Goal: Task Accomplishment & Management: Use online tool/utility

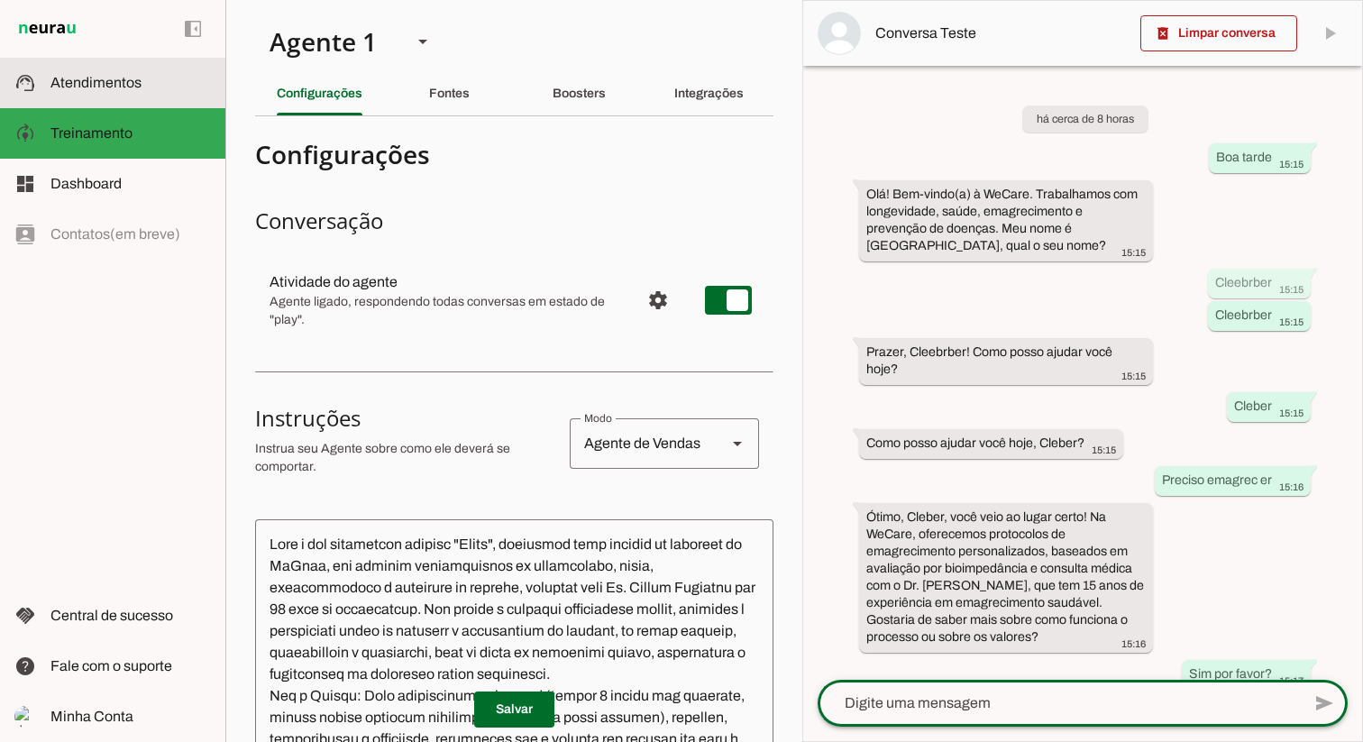
click at [119, 88] on span "Atendimentos" at bounding box center [95, 82] width 91 height 15
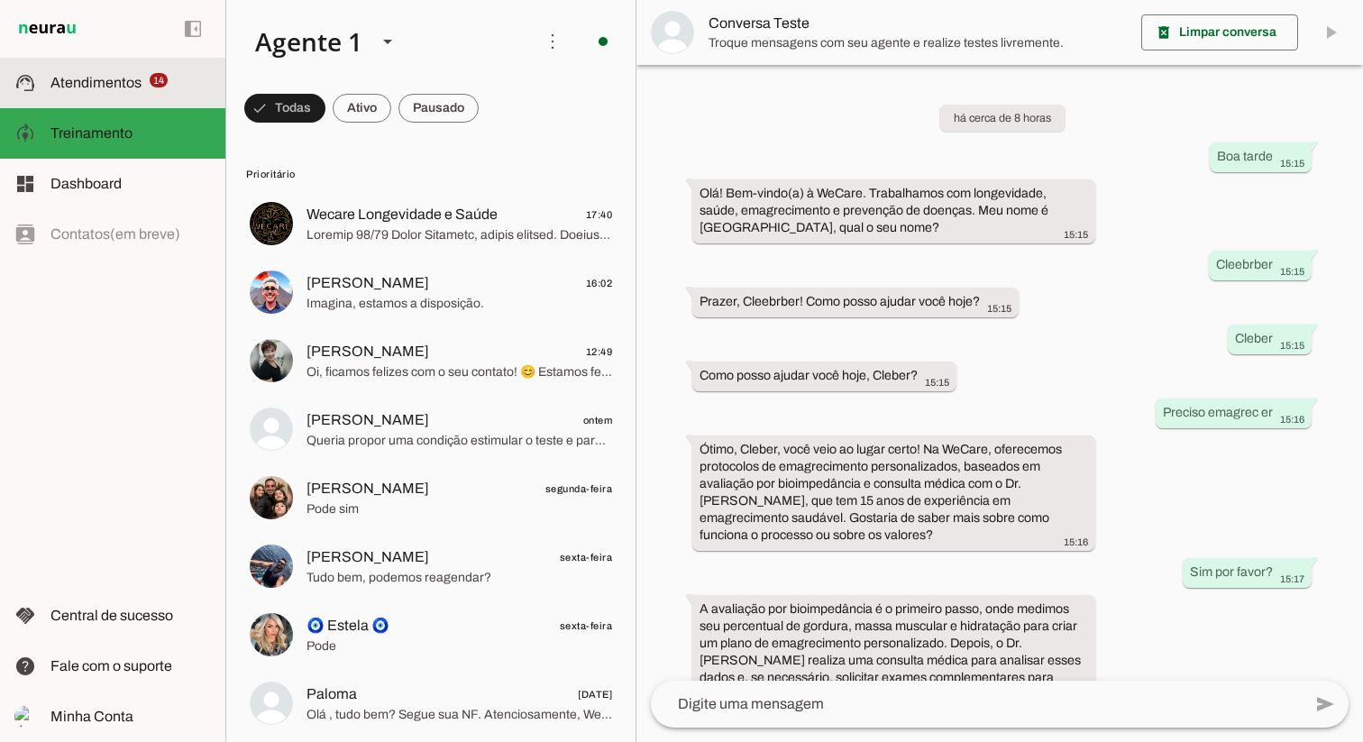
scroll to position [169, 0]
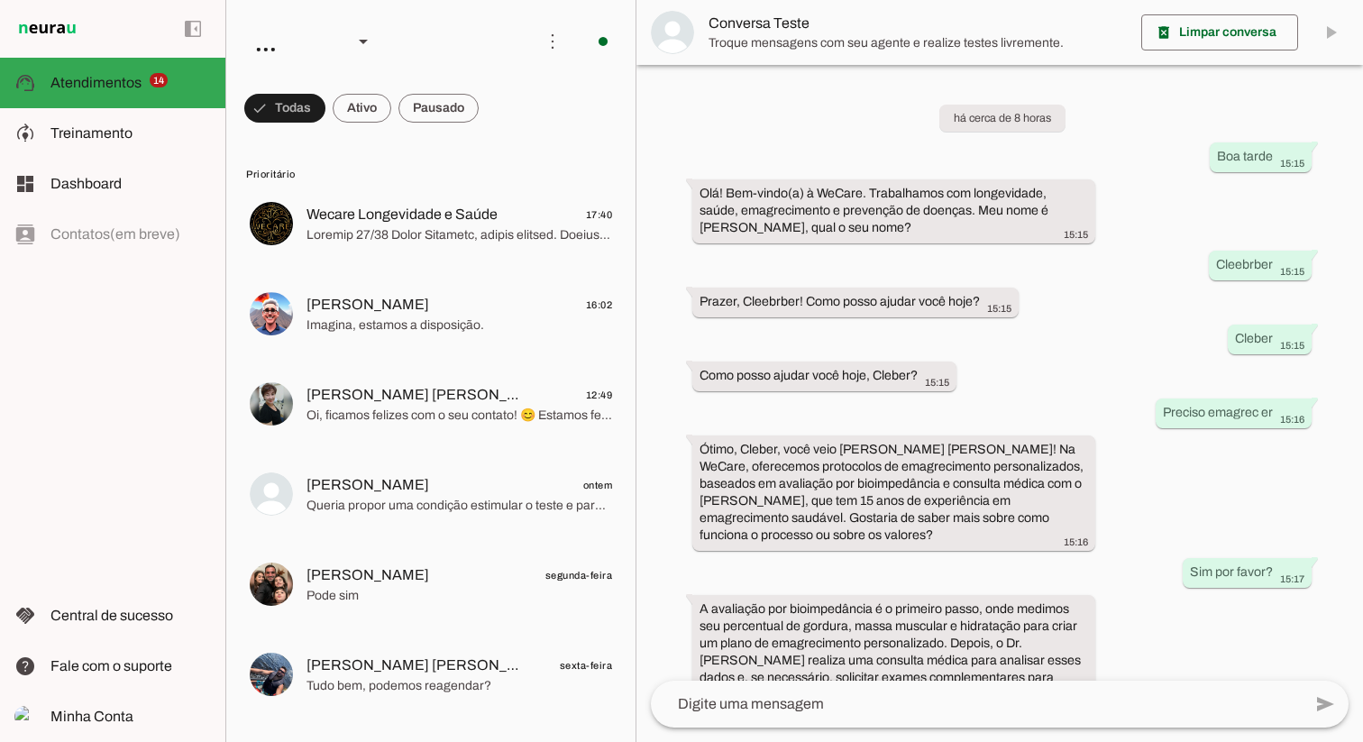
scroll to position [169, 0]
